Goal: Find specific page/section: Find specific page/section

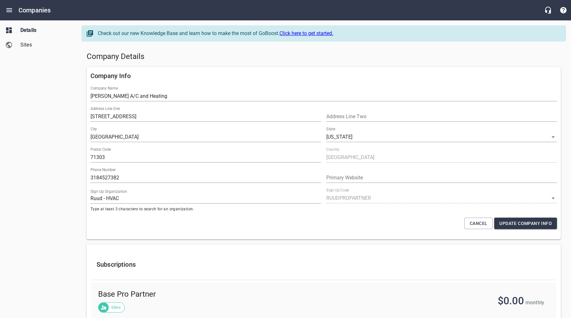
select select "[US_STATE]"
select select "63"
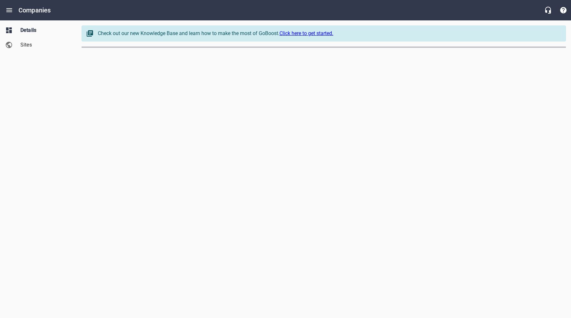
select select "[US_STATE]"
select select "62"
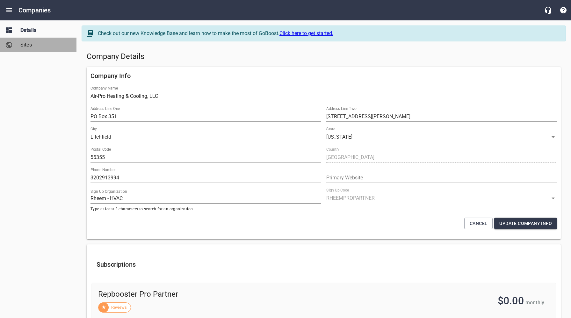
click at [32, 45] on span "Sites" at bounding box center [44, 45] width 48 height 8
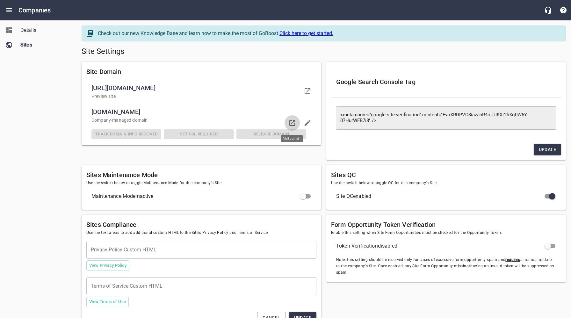
click at [292, 122] on icon at bounding box center [292, 123] width 8 height 8
drag, startPoint x: 47, startPoint y: 79, endPoint x: 43, endPoint y: 48, distance: 30.5
click at [47, 79] on div "Details Sites" at bounding box center [38, 159] width 77 height 318
click at [32, 32] on span "Details" at bounding box center [44, 30] width 48 height 8
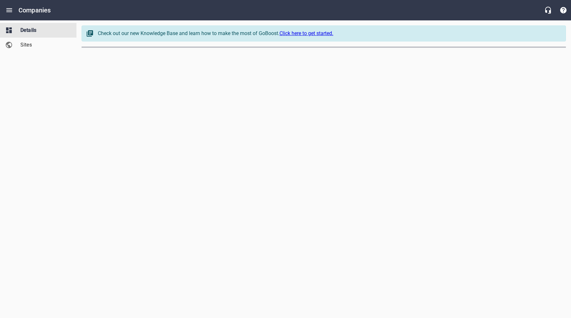
select select "[US_STATE]"
select select "62"
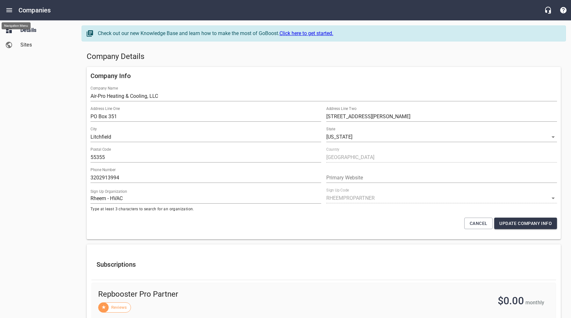
click at [9, 12] on icon "Open drawer" at bounding box center [9, 10] width 8 height 8
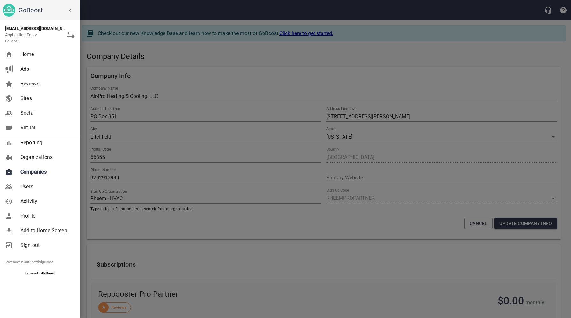
click at [39, 177] on link "Companies" at bounding box center [40, 172] width 80 height 15
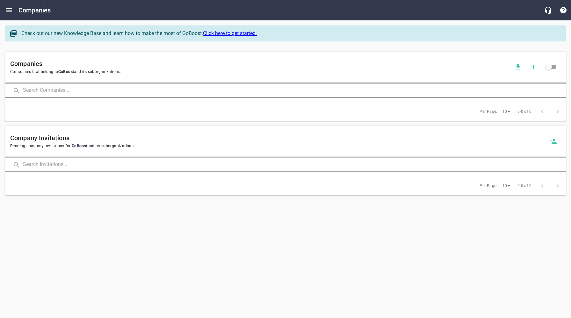
click at [106, 87] on input "text" at bounding box center [294, 91] width 542 height 14
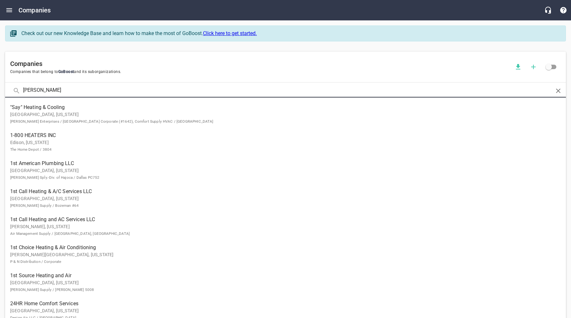
type input "Dukes"
click button at bounding box center [0, 0] width 0 height 0
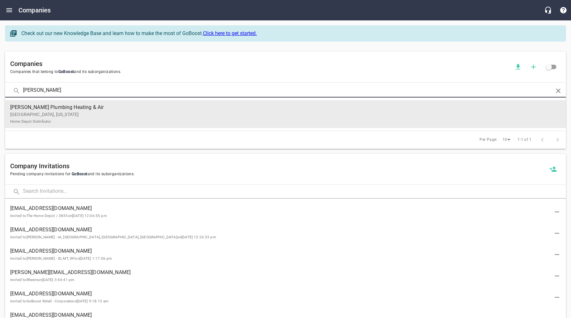
click at [102, 112] on p "Gardnerville, Nevada Home Depot Distributor" at bounding box center [280, 117] width 540 height 13
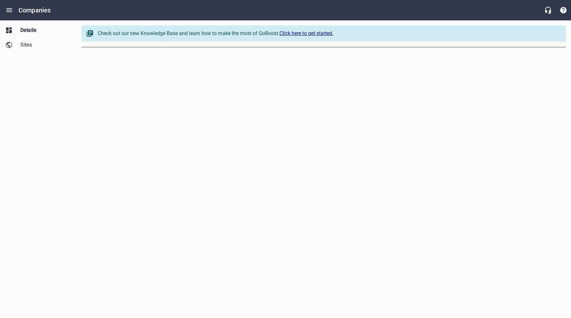
select select "[US_STATE]"
select select "62"
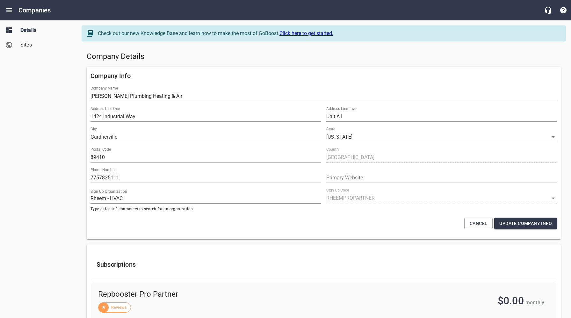
click at [34, 45] on span "Sites" at bounding box center [44, 45] width 48 height 8
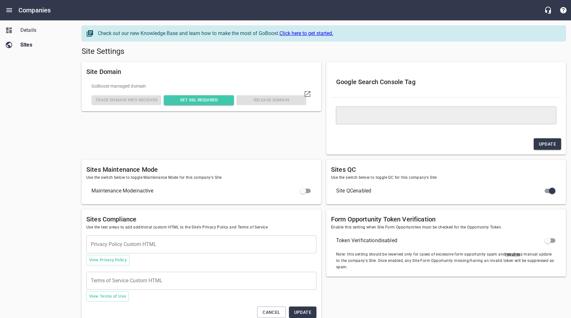
type textarea "<meta name="google-site-verification" content="S8UBvu2iux-Vn1rSPlgFDwuftIkGH8d6…"
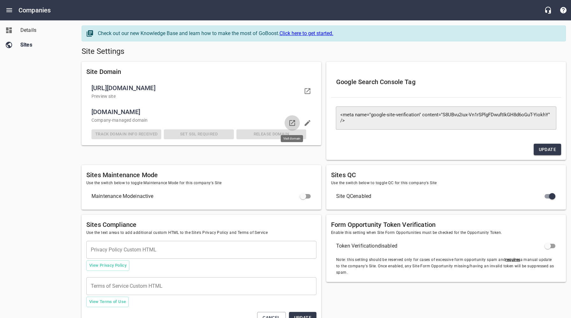
click at [293, 122] on icon at bounding box center [292, 123] width 6 height 6
click at [45, 89] on div "Details Sites" at bounding box center [38, 159] width 77 height 318
click at [46, 82] on div "Details Sites" at bounding box center [38, 159] width 77 height 318
click at [267, 53] on h5 "Site Settings" at bounding box center [324, 51] width 484 height 10
click at [59, 93] on div "Details Sites" at bounding box center [38, 159] width 77 height 318
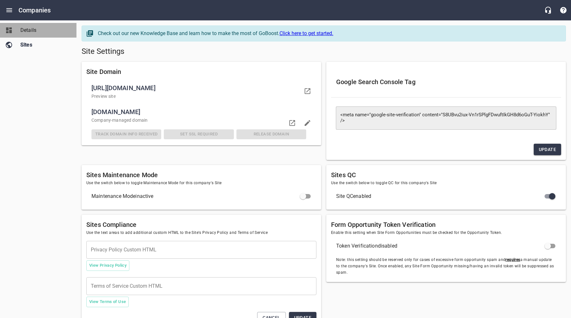
click at [29, 33] on span "Details" at bounding box center [44, 30] width 48 height 8
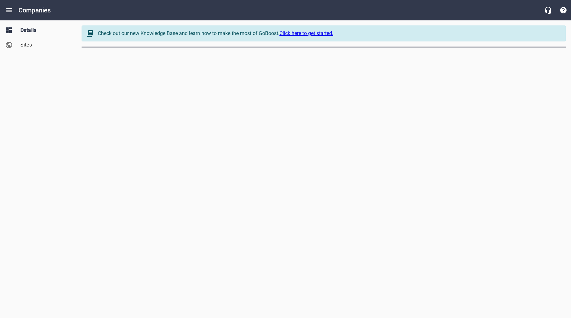
select select "[US_STATE]"
select select "62"
select select "[US_STATE]"
select select "62"
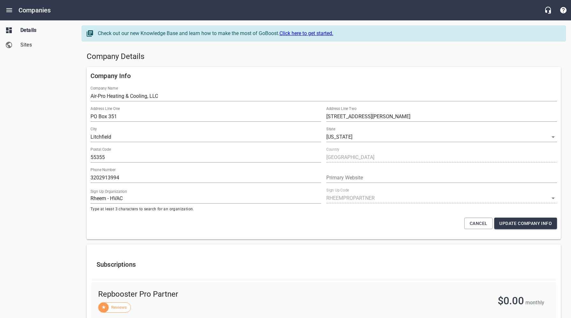
click at [25, 29] on span "Details" at bounding box center [44, 30] width 48 height 8
click at [26, 47] on span "Sites" at bounding box center [44, 45] width 48 height 8
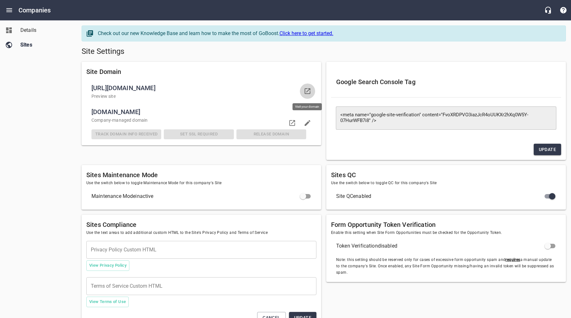
click at [307, 90] on icon at bounding box center [307, 91] width 8 height 8
drag, startPoint x: 45, startPoint y: 135, endPoint x: 35, endPoint y: 29, distance: 106.8
click at [45, 134] on div "Details Sites" at bounding box center [38, 159] width 77 height 318
click at [8, 9] on icon "Open drawer" at bounding box center [9, 10] width 8 height 8
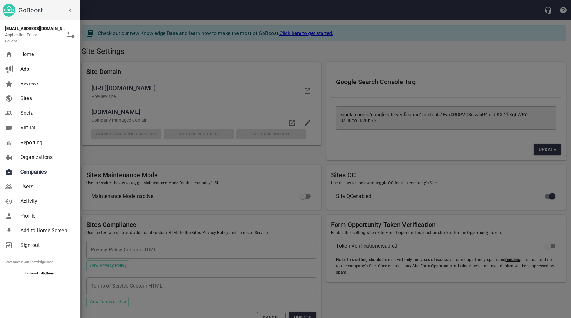
click at [117, 73] on div at bounding box center [285, 159] width 571 height 318
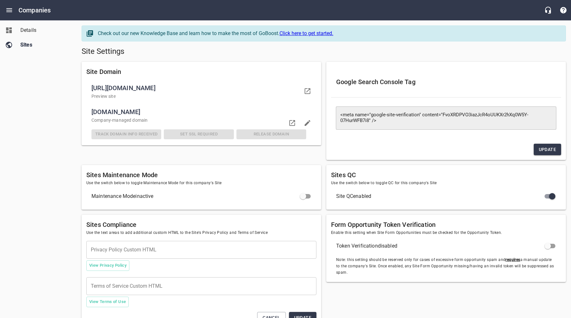
click at [61, 113] on div "Details Sites" at bounding box center [38, 159] width 77 height 318
click at [292, 122] on icon at bounding box center [292, 123] width 8 height 8
click at [27, 29] on span "Details" at bounding box center [44, 30] width 48 height 8
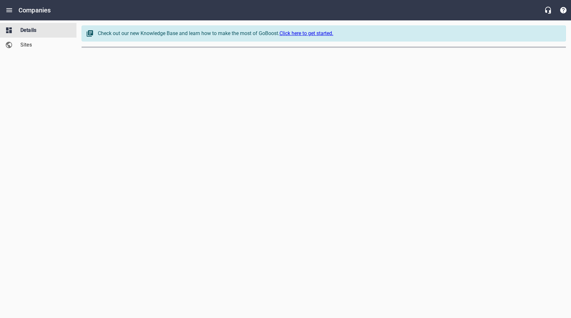
select select "[US_STATE]"
select select "62"
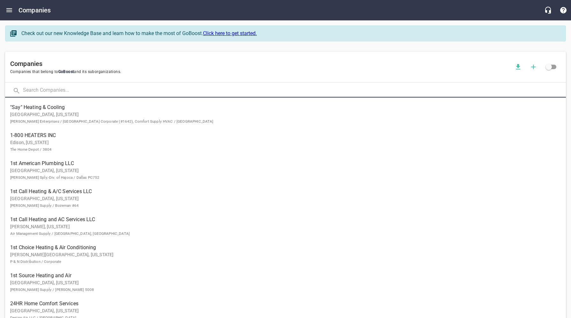
click at [96, 93] on input "text" at bounding box center [294, 91] width 542 height 14
type input "Brossett"
click button at bounding box center [0, 0] width 0 height 0
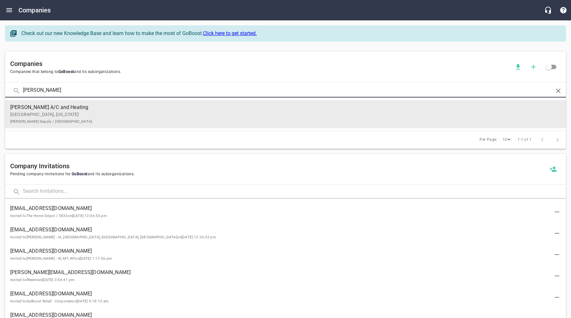
click at [91, 118] on p "Alexandria, Louisiana Coburn Supply / Alexandria" at bounding box center [280, 117] width 540 height 13
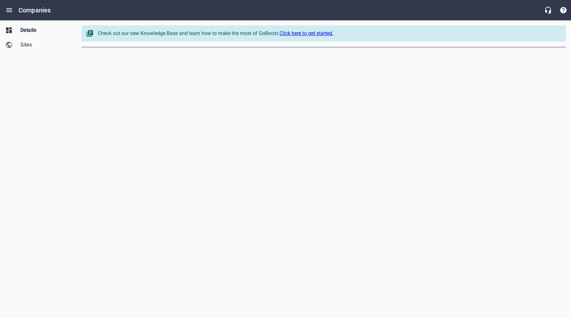
select select "[US_STATE]"
select select "63"
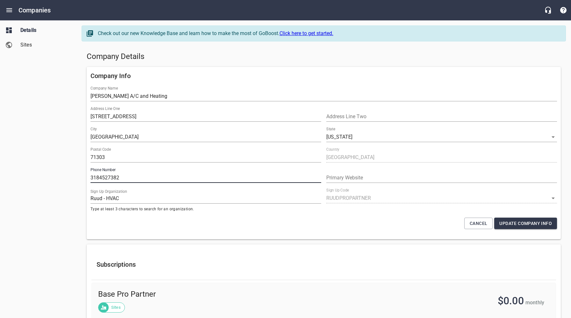
drag, startPoint x: 123, startPoint y: 179, endPoint x: 87, endPoint y: 178, distance: 36.0
click at [88, 178] on div "Company Info Company Name Brossett's A/C and Heating Address Line One 293 Sunsh…" at bounding box center [324, 153] width 474 height 172
click at [65, 187] on div "Details Sites" at bounding box center [38, 159] width 77 height 318
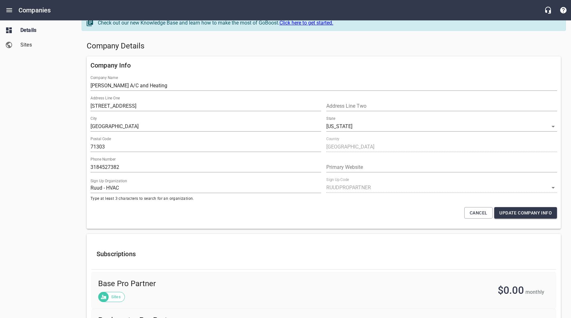
scroll to position [14, 0]
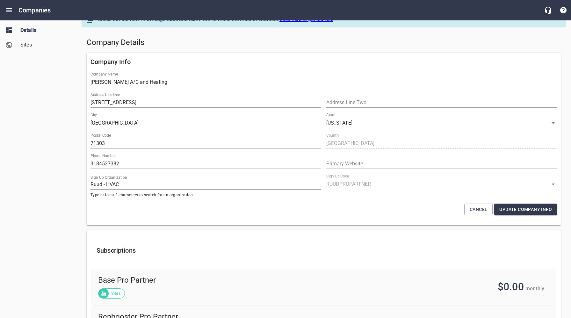
click at [46, 98] on div "Details Sites" at bounding box center [38, 159] width 77 height 318
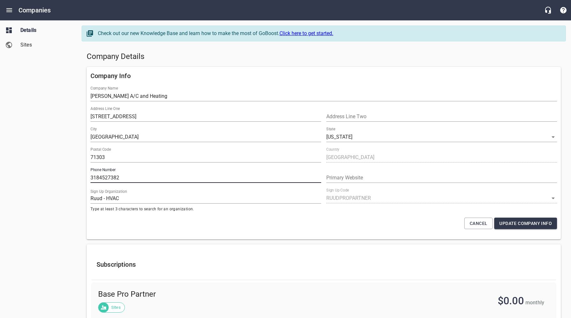
drag, startPoint x: 129, startPoint y: 179, endPoint x: 89, endPoint y: 177, distance: 40.1
click at [89, 177] on div "Phone Number 3184527382" at bounding box center [206, 175] width 236 height 20
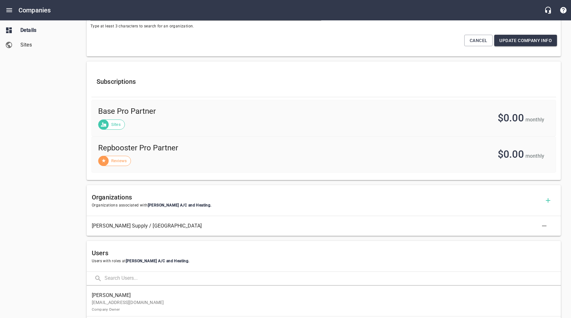
scroll to position [189, 0]
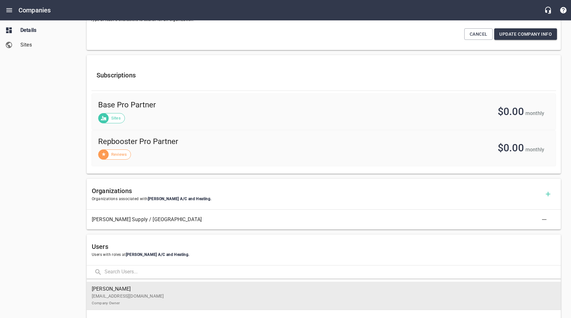
click at [159, 297] on p "brossettsac@gmail.com Company Owner" at bounding box center [321, 299] width 458 height 13
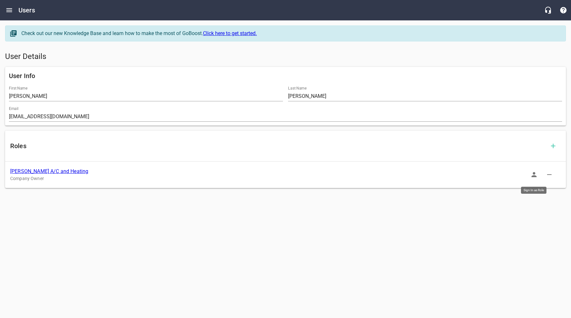
click at [533, 174] on icon "button" at bounding box center [533, 174] width 5 height 5
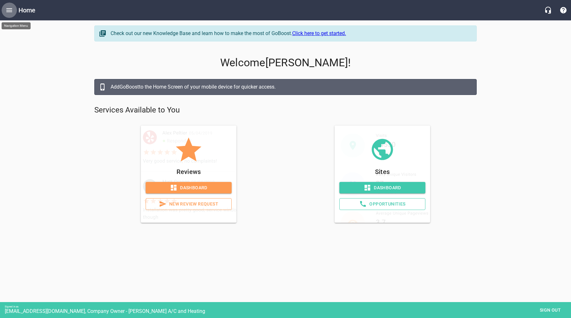
click at [11, 11] on icon "Open drawer" at bounding box center [9, 10] width 8 height 8
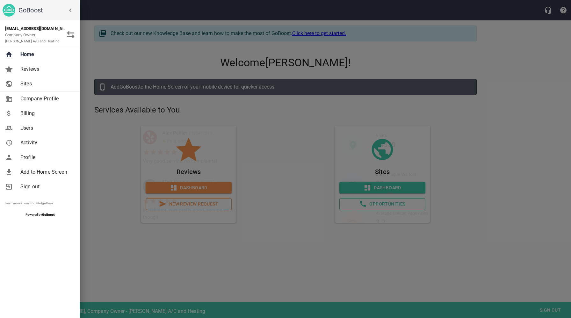
click at [38, 100] on span "Company Profile" at bounding box center [46, 99] width 52 height 8
select select "[US_STATE]"
